Goal: Entertainment & Leisure: Consume media (video, audio)

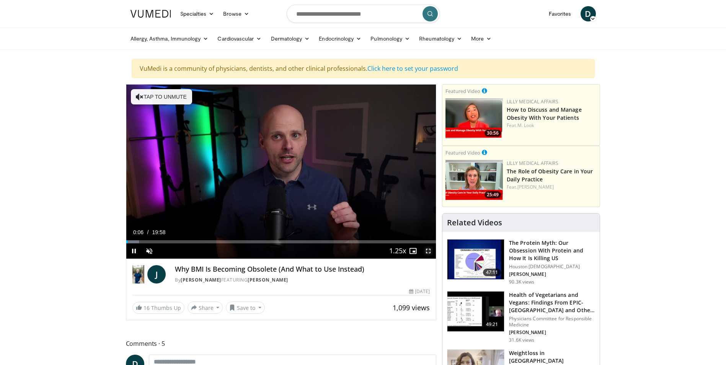
click at [428, 252] on span "Video Player" at bounding box center [428, 250] width 15 height 15
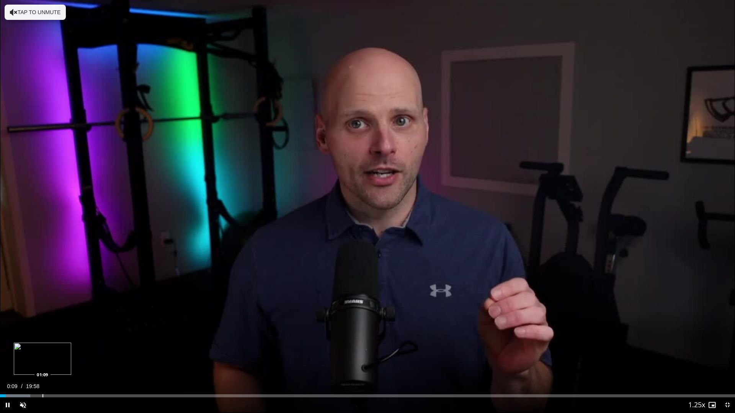
click at [46, 365] on div "Loaded : 4.13% 00:09 01:09" at bounding box center [367, 396] width 735 height 3
click at [115, 365] on div "Progress Bar" at bounding box center [115, 396] width 1 height 3
click at [156, 365] on div "Loaded : 21.52% 03:15 04:13" at bounding box center [367, 393] width 735 height 7
click at [144, 365] on div "Progress Bar" at bounding box center [144, 396] width 1 height 3
click at [162, 365] on div "Progress Bar" at bounding box center [162, 396] width 1 height 3
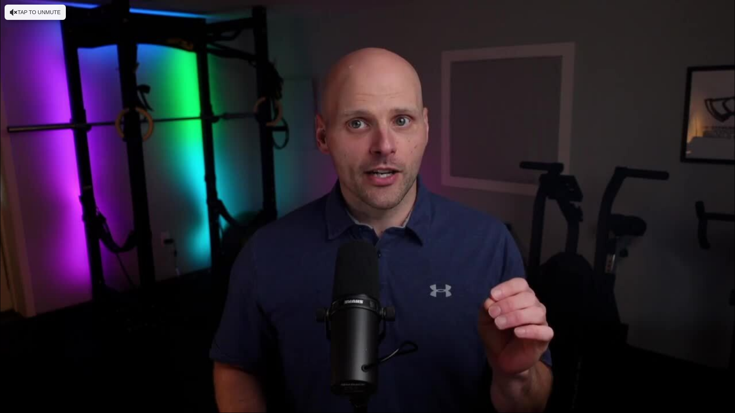
click at [178, 365] on div "10 seconds Tap to unmute" at bounding box center [367, 206] width 735 height 413
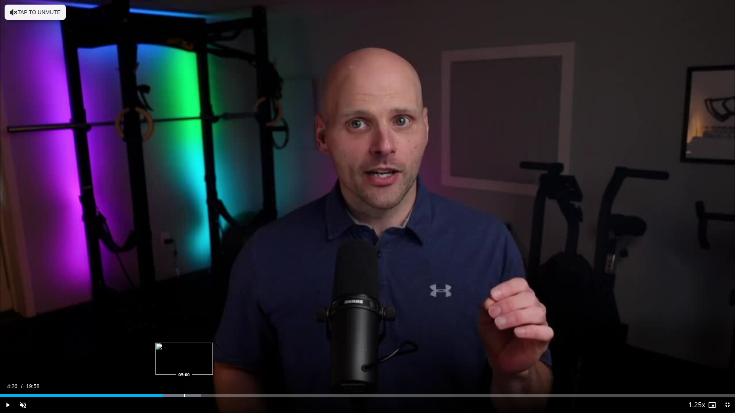
click at [184, 365] on div "Progress Bar" at bounding box center [184, 396] width 1 height 3
click at [213, 365] on div "Progress Bar" at bounding box center [213, 396] width 1 height 3
